Goal: Transaction & Acquisition: Purchase product/service

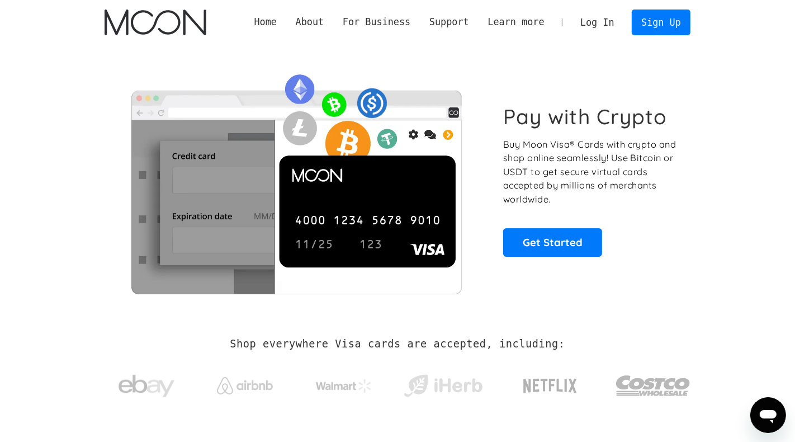
click at [590, 18] on link "Log In" at bounding box center [597, 22] width 53 height 25
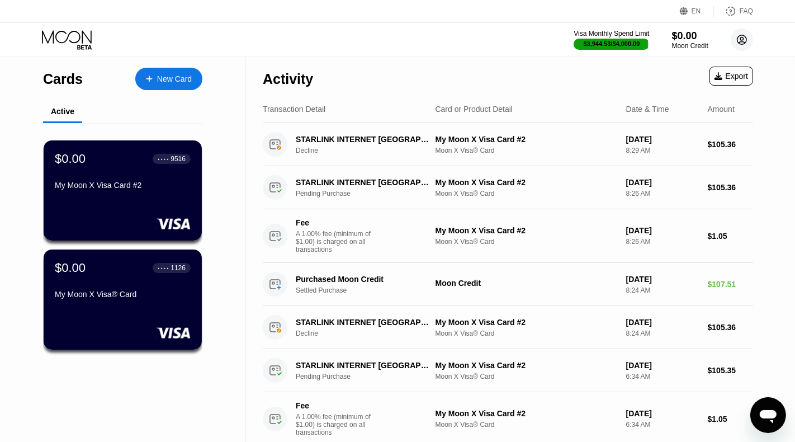
click at [746, 34] on circle at bounding box center [742, 40] width 22 height 22
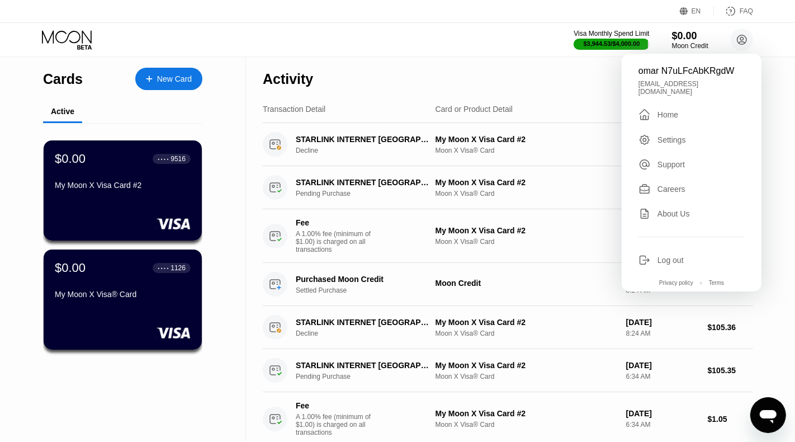
click at [659, 255] on div "Log out" at bounding box center [670, 259] width 26 height 9
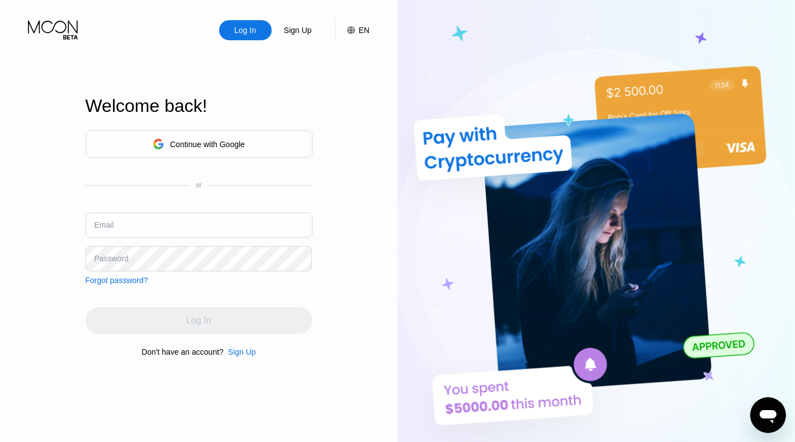
click at [297, 34] on div "Sign Up" at bounding box center [298, 30] width 30 height 11
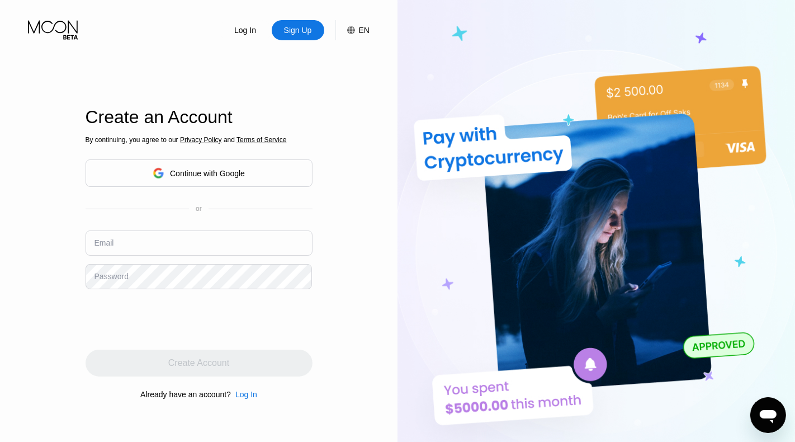
click at [257, 31] on div "Log In" at bounding box center [245, 30] width 24 height 11
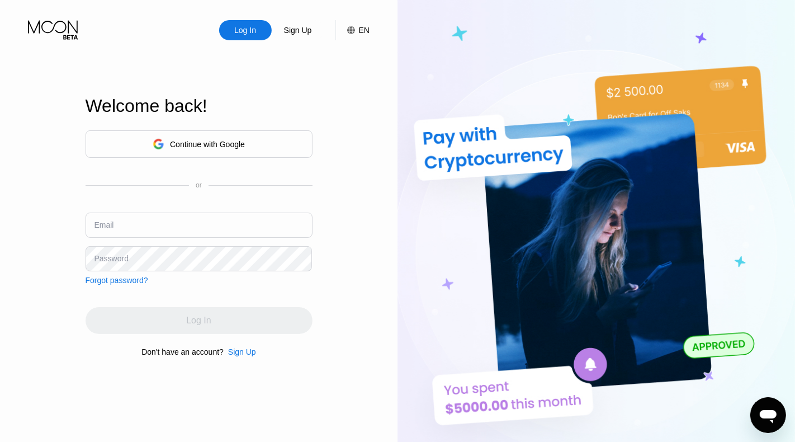
click at [252, 143] on div "Continue with Google" at bounding box center [199, 143] width 227 height 27
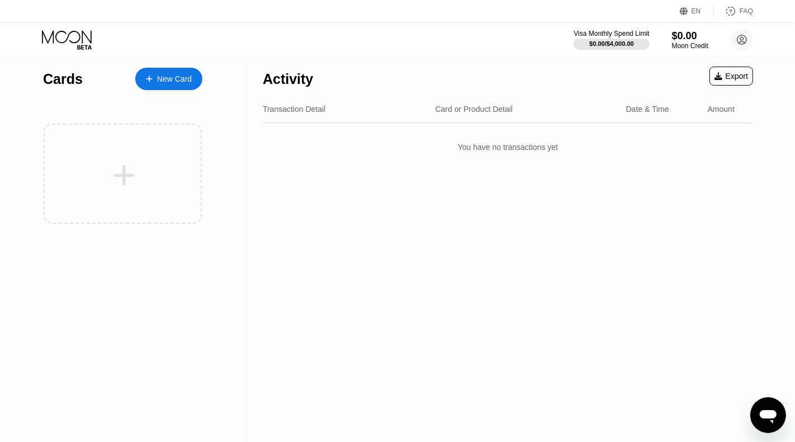
click at [175, 72] on div "New Card" at bounding box center [168, 79] width 67 height 22
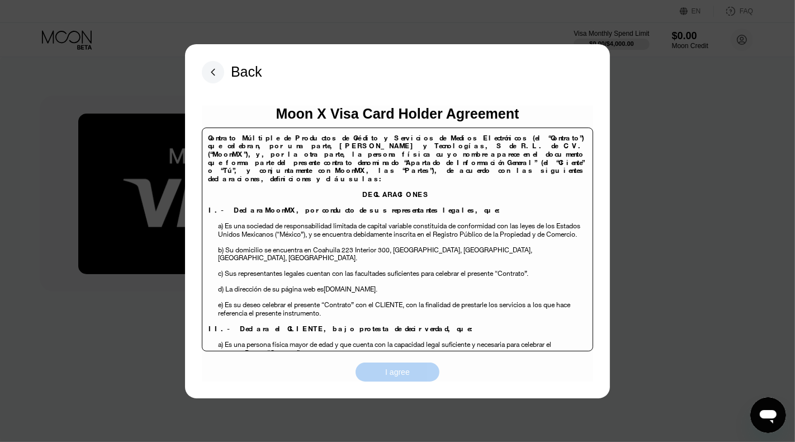
click at [421, 366] on div "I agree" at bounding box center [397, 371] width 84 height 19
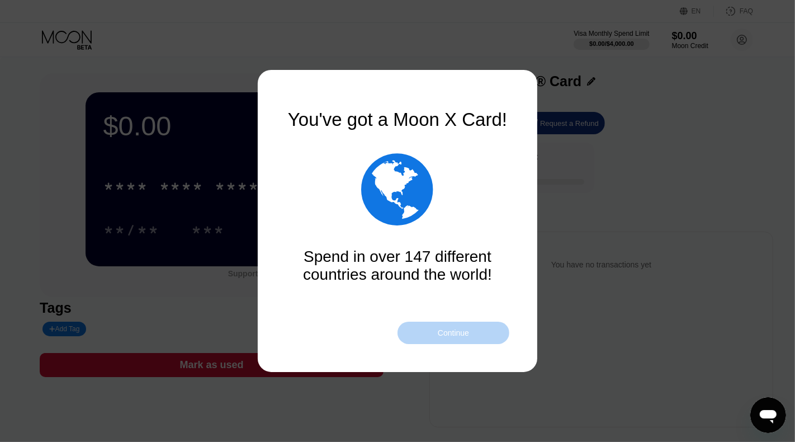
click at [435, 334] on div "Continue" at bounding box center [453, 332] width 112 height 22
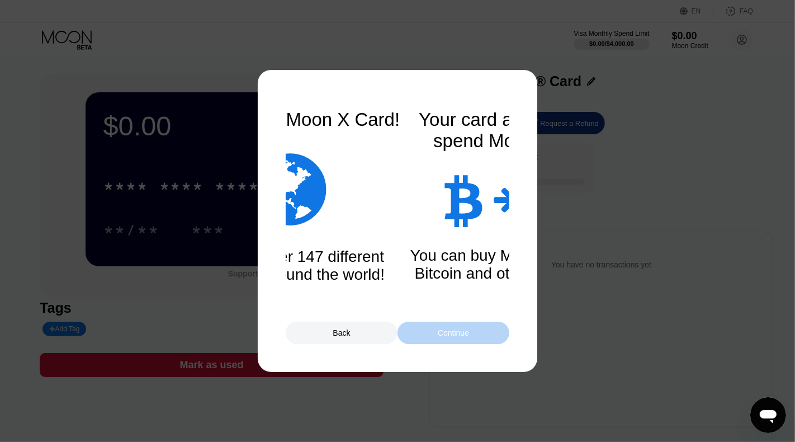
click at [435, 334] on div "Continue" at bounding box center [453, 332] width 112 height 22
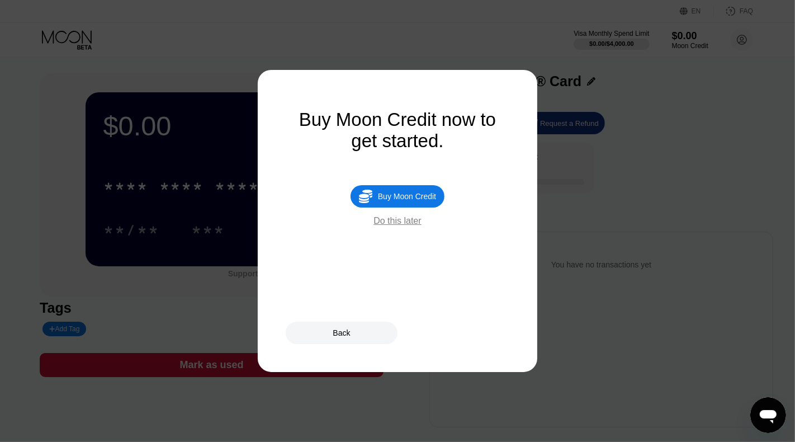
click at [400, 201] on div "Buy Moon Credit" at bounding box center [407, 196] width 58 height 9
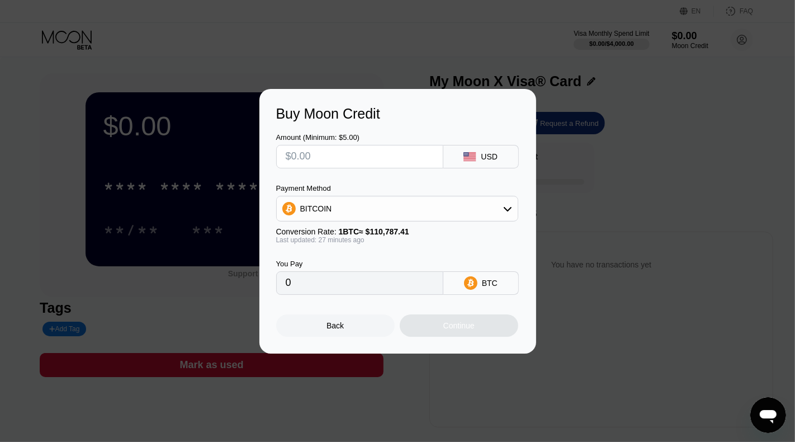
click at [395, 201] on div "BITCOIN" at bounding box center [397, 208] width 241 height 22
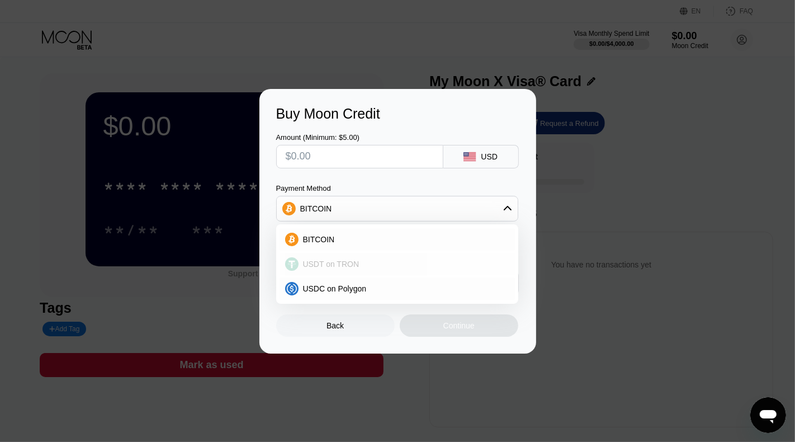
click at [361, 256] on div "USDT on TRON" at bounding box center [396, 264] width 235 height 22
type input "0.00"
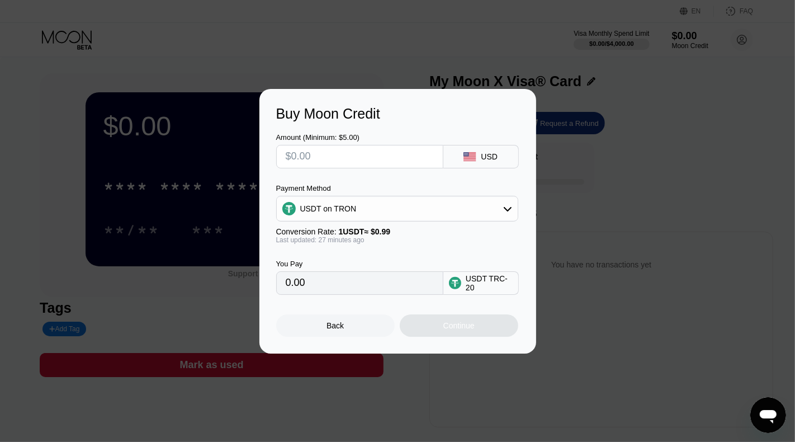
click at [350, 161] on input "text" at bounding box center [360, 156] width 148 height 22
type input "$1"
type input "1.01"
type input "$10"
type input "10.10"
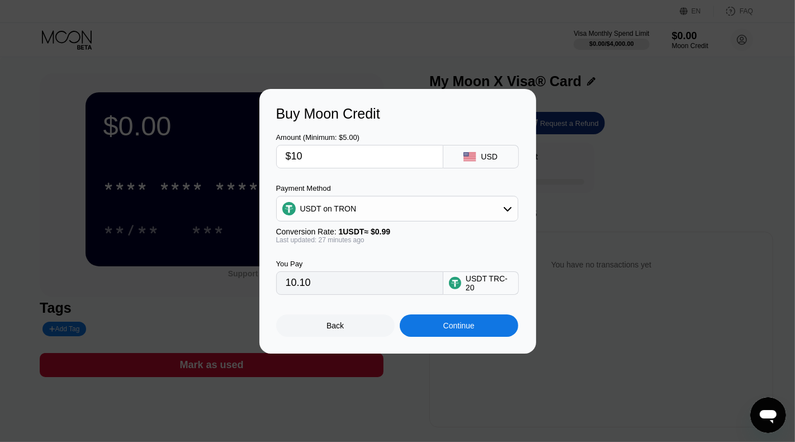
type input "$100"
type input "101.01"
type input "$1000"
type input "1010.10"
type input "$1000"
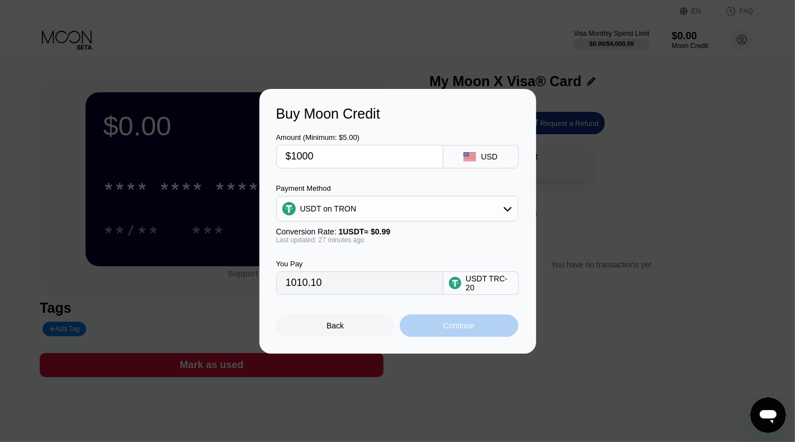
click at [451, 323] on div "Continue" at bounding box center [458, 325] width 31 height 9
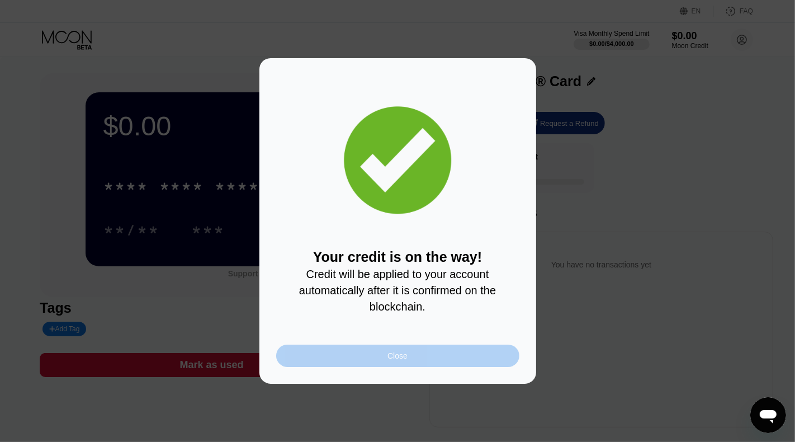
click at [369, 350] on div "Close" at bounding box center [397, 355] width 243 height 22
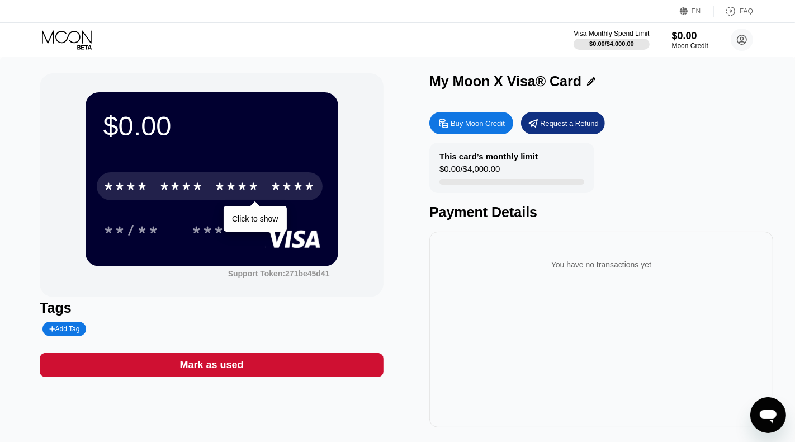
click at [203, 182] on div "* * * *" at bounding box center [181, 188] width 45 height 18
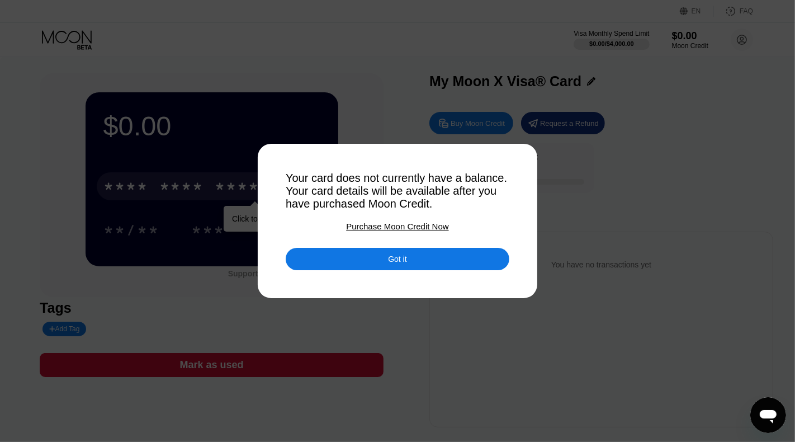
click at [203, 134] on div at bounding box center [397, 221] width 795 height 442
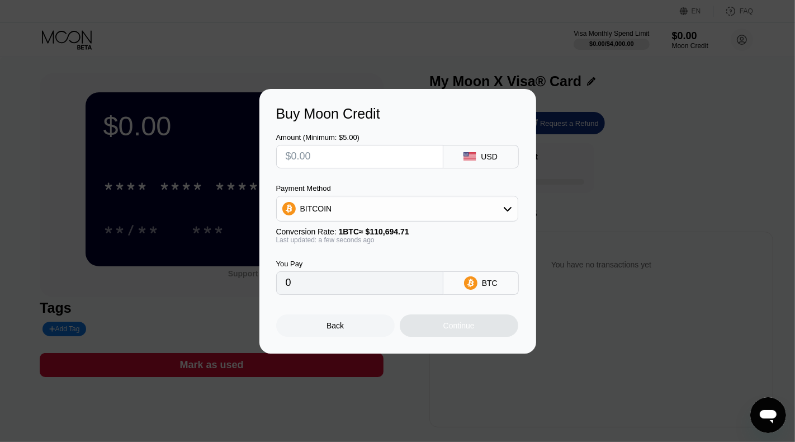
click at [325, 331] on div "Back" at bounding box center [335, 325] width 118 height 22
click at [310, 326] on div "Back" at bounding box center [335, 325] width 118 height 22
click at [352, 323] on div "Back" at bounding box center [335, 325] width 118 height 22
click at [355, 319] on div "Back" at bounding box center [335, 325] width 118 height 22
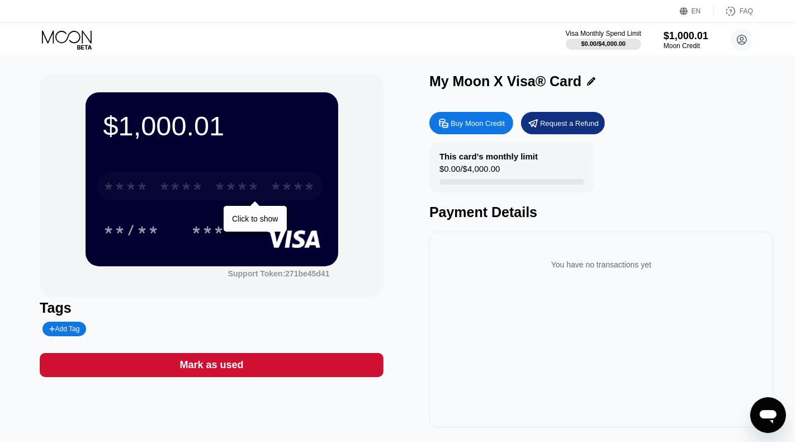
click at [250, 192] on div "* * * *" at bounding box center [237, 188] width 45 height 18
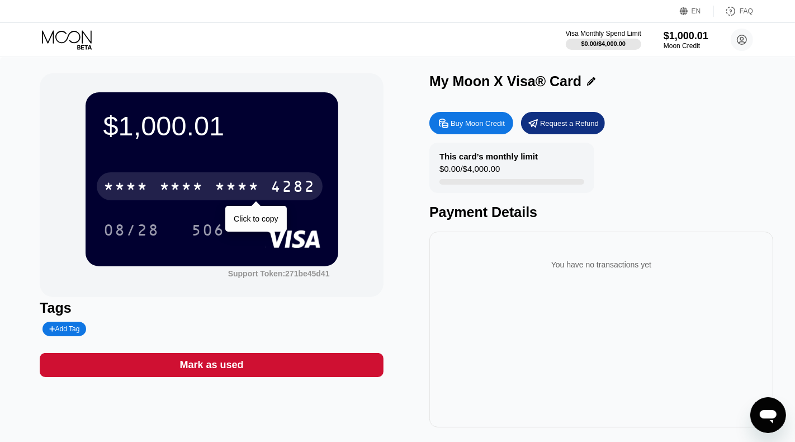
click at [199, 181] on div "* * * *" at bounding box center [181, 188] width 45 height 18
click at [232, 193] on div "2696" at bounding box center [237, 188] width 45 height 18
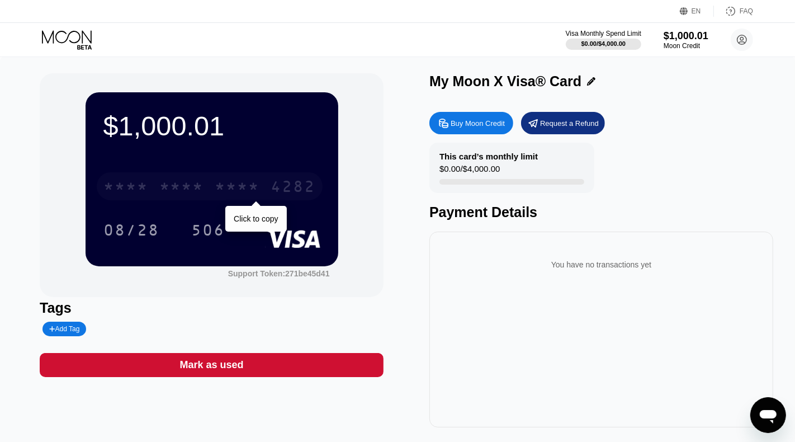
click at [236, 183] on div "* * * *" at bounding box center [237, 188] width 45 height 18
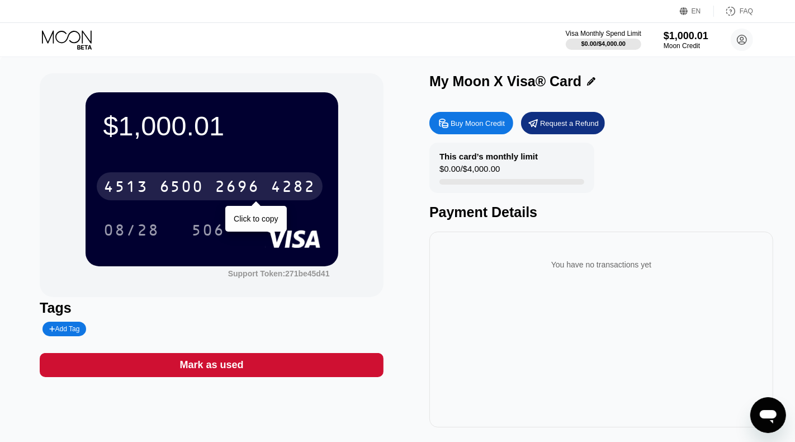
click at [203, 172] on div "[CREDIT_CARD_NUMBER]" at bounding box center [210, 186] width 226 height 28
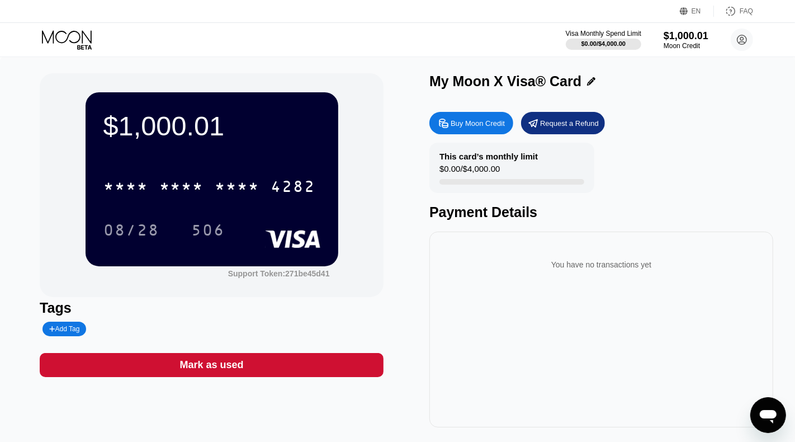
click at [216, 184] on div "* * * *" at bounding box center [237, 188] width 45 height 18
click at [237, 172] on div "[CREDIT_CARD_NUMBER]" at bounding box center [210, 186] width 226 height 28
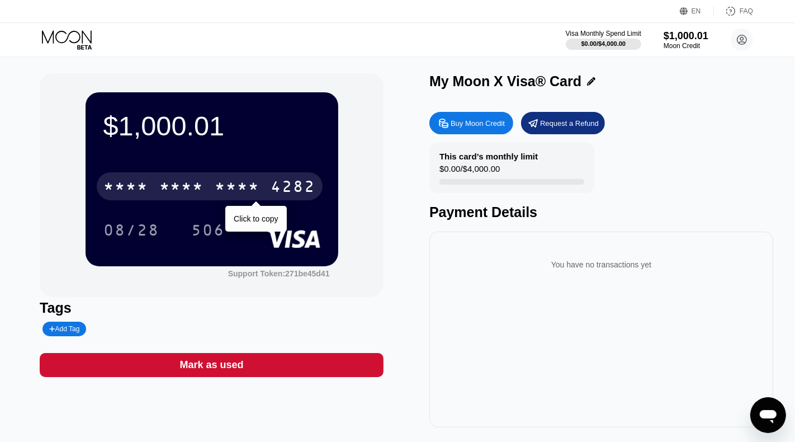
click at [232, 182] on div "* * * *" at bounding box center [237, 188] width 45 height 18
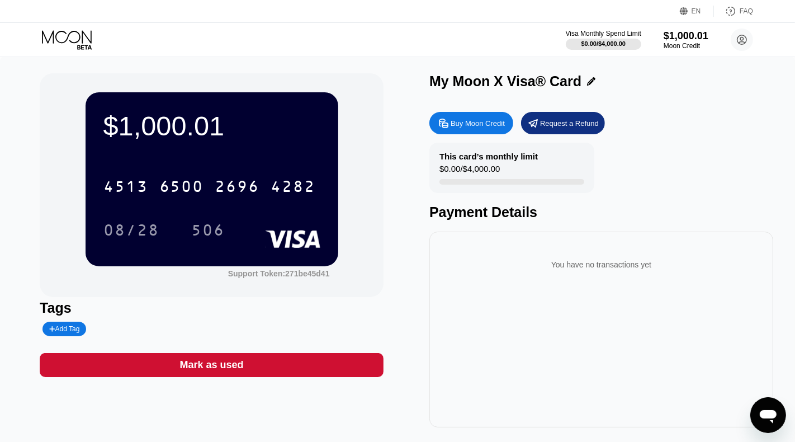
click at [193, 205] on div "[CREDIT_CARD_NUMBER] 08/28 506" at bounding box center [211, 197] width 217 height 66
click at [192, 201] on div "[CREDIT_CARD_NUMBER]" at bounding box center [211, 183] width 217 height 38
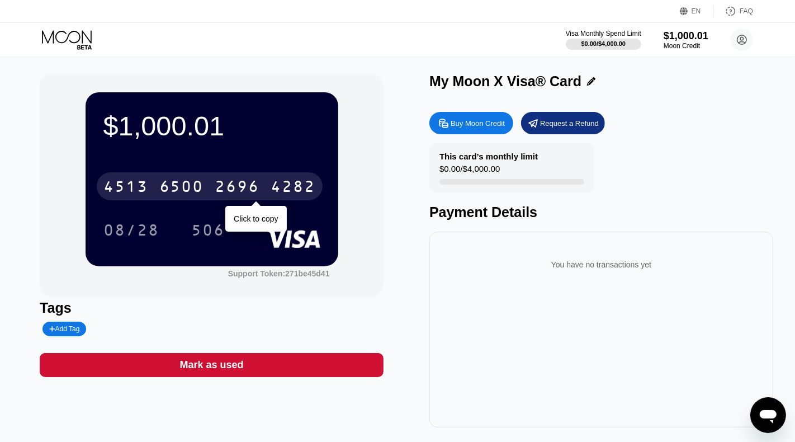
click at [192, 193] on div "6500" at bounding box center [181, 188] width 45 height 18
click at [233, 192] on div "* * * *" at bounding box center [237, 188] width 45 height 18
click at [215, 192] on div "2696" at bounding box center [237, 188] width 45 height 18
